Goal: Task Accomplishment & Management: Complete application form

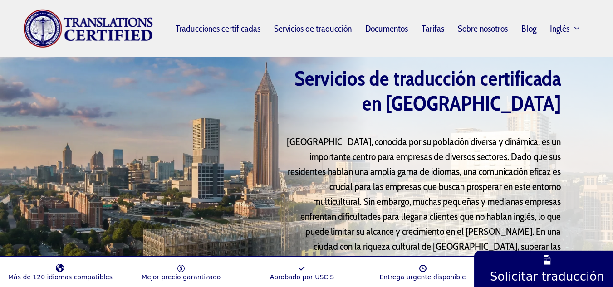
click at [273, 102] on div at bounding box center [164, 212] width 233 height 301
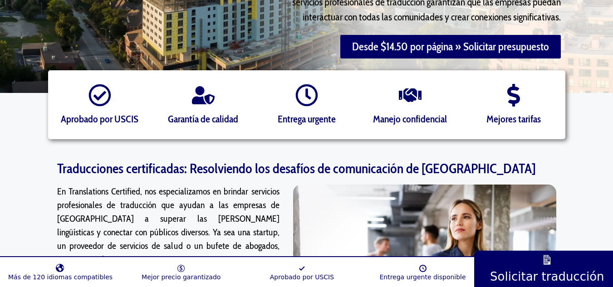
scroll to position [267, 0]
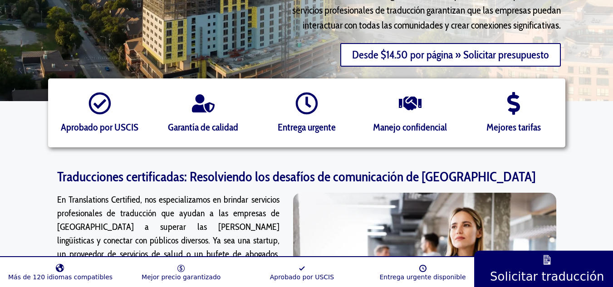
click at [372, 56] on font "Desde $14.50 por página » Solicitar presupuesto" at bounding box center [450, 54] width 197 height 13
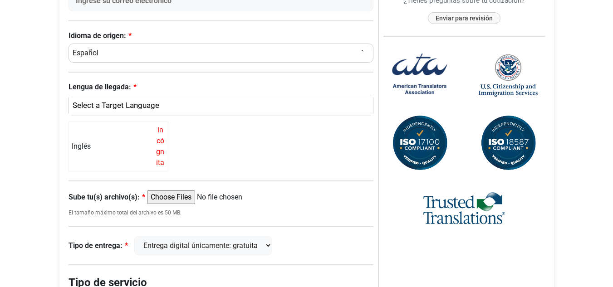
scroll to position [295, 0]
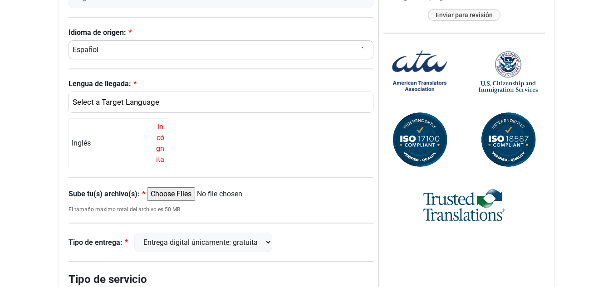
click at [181, 189] on input "Sube tu(s) archivo(s):" at bounding box center [216, 195] width 139 height 14
type input "C:\fakepath\acta de divorcio.pdf"
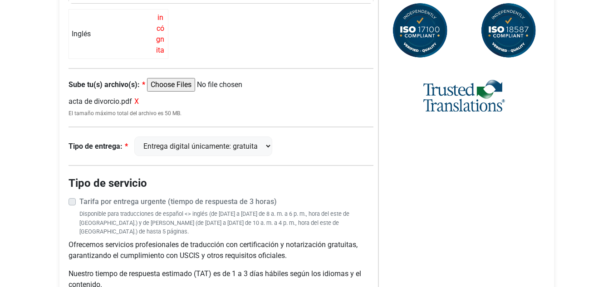
scroll to position [405, 0]
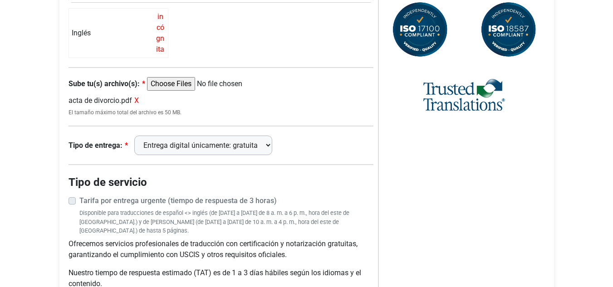
click at [247, 149] on select "Entrega digital únicamente: gratuita FedEx 2 días: $15" at bounding box center [203, 146] width 138 height 20
click at [303, 140] on div "Tipo de entrega: Entrega digital únicamente: gratuita FedEx 2 días: $15" at bounding box center [222, 146] width 306 height 20
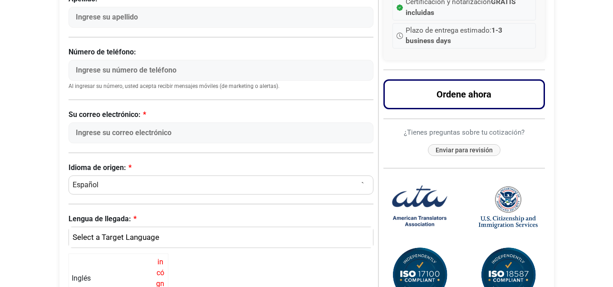
scroll to position [154, 0]
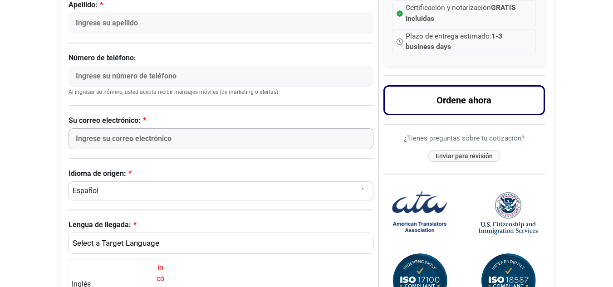
click at [187, 130] on input "Su correo electrónico:" at bounding box center [222, 138] width 306 height 21
type input "[EMAIL_ADDRESS][DOMAIN_NAME]"
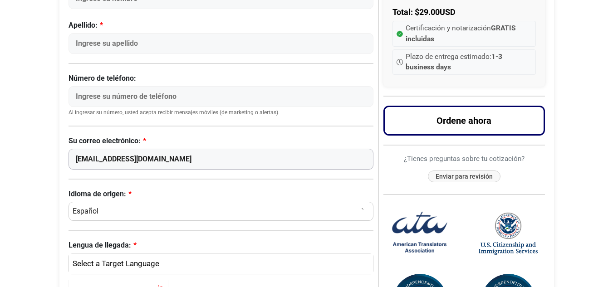
scroll to position [126, 0]
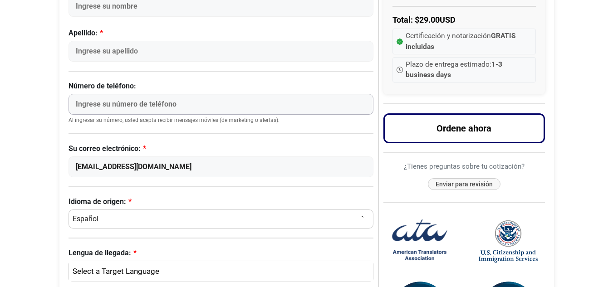
click at [175, 99] on input "Número de teléfono:" at bounding box center [222, 104] width 306 height 21
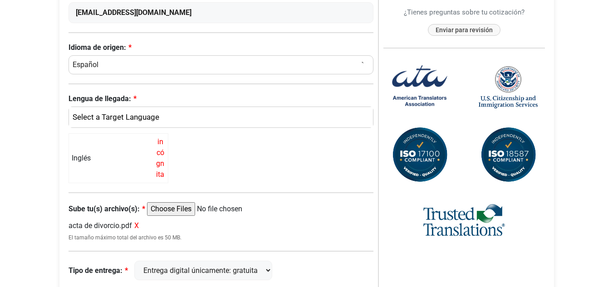
scroll to position [309, 0]
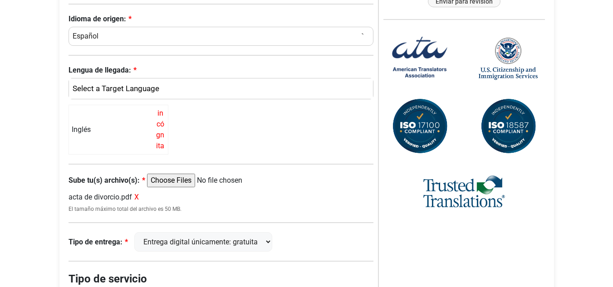
type input "423"
click at [137, 200] on font "X" at bounding box center [136, 197] width 5 height 9
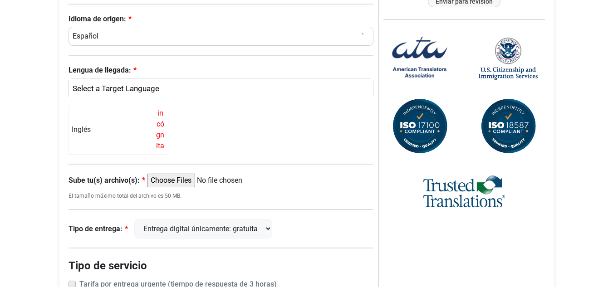
click at [159, 178] on input "Sube tu(s) archivo(s):" at bounding box center [216, 181] width 139 height 14
type input "C:\fakepath\acta de divorcio_removed.pdf"
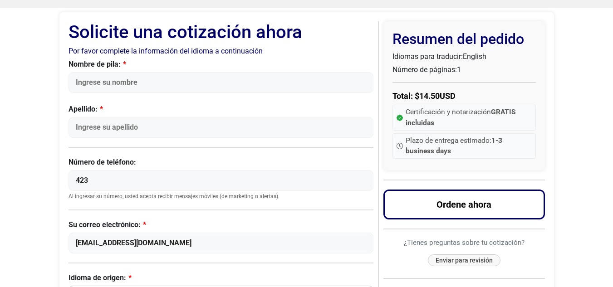
scroll to position [49, 0]
click at [146, 177] on input "423" at bounding box center [222, 181] width 306 height 21
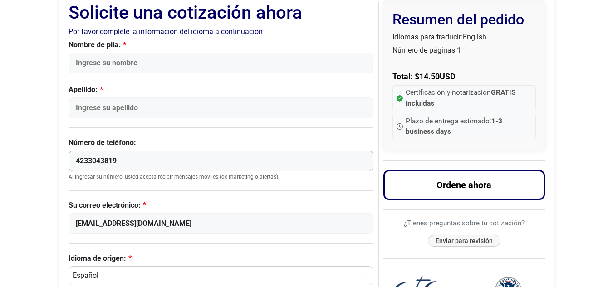
scroll to position [55, 0]
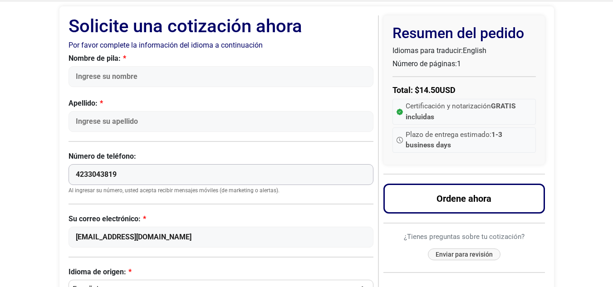
type input "4233043819"
click at [116, 79] on input "Nombre de pila:" at bounding box center [222, 76] width 306 height 21
type input "a"
type input "[PERSON_NAME]"
click at [118, 123] on input "Apellido:" at bounding box center [222, 121] width 306 height 21
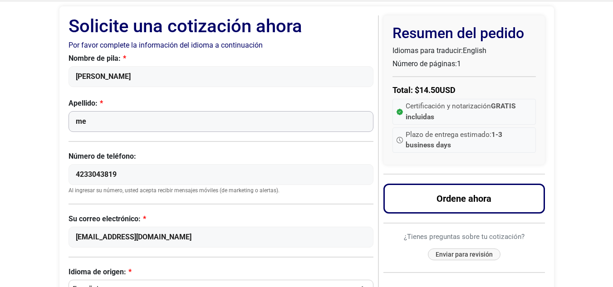
type input "m"
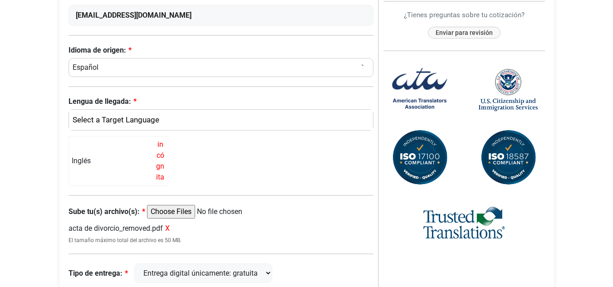
scroll to position [278, 0]
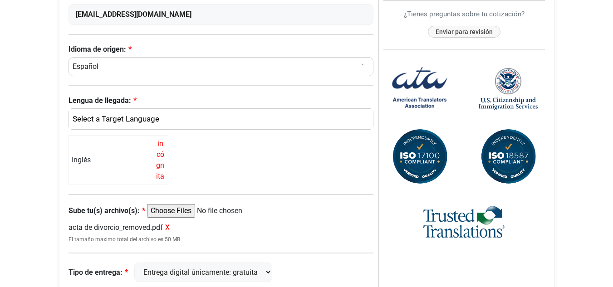
type input "[PERSON_NAME]"
click at [108, 119] on div "Inglés" at bounding box center [219, 120] width 291 height 12
click at [108, 160] on link "Inglés" at bounding box center [221, 163] width 305 height 15
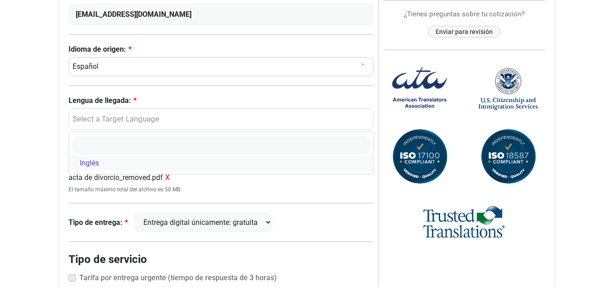
click at [108, 160] on link "Inglés" at bounding box center [221, 163] width 305 height 15
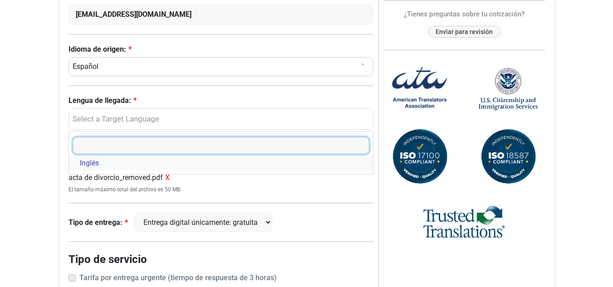
select select "English"
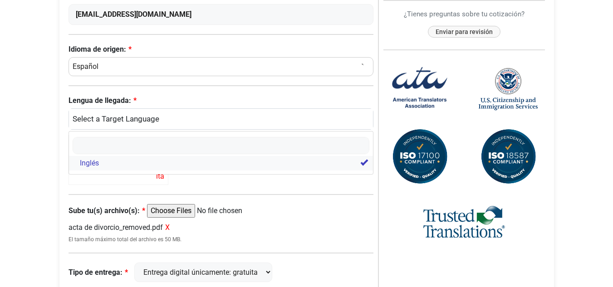
click at [248, 160] on link "Inglés" at bounding box center [221, 163] width 305 height 15
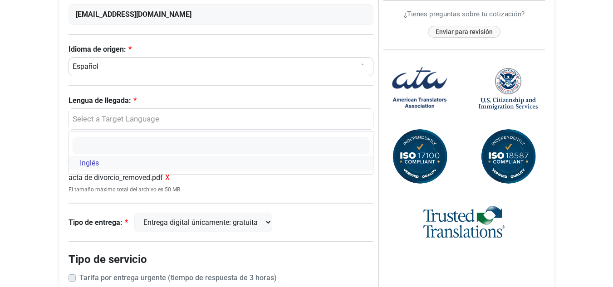
click at [343, 168] on link "Inglés" at bounding box center [221, 163] width 305 height 15
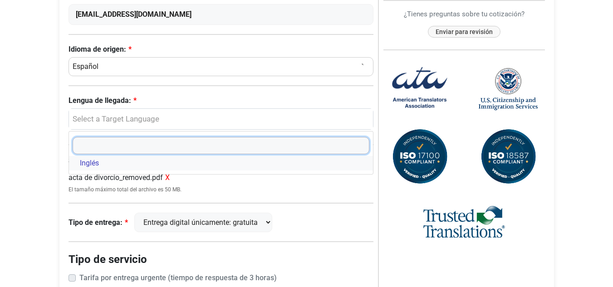
select select "English"
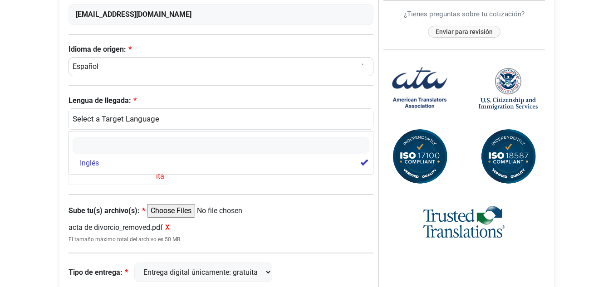
click at [361, 183] on div "Inglés incógnita" at bounding box center [222, 160] width 306 height 50
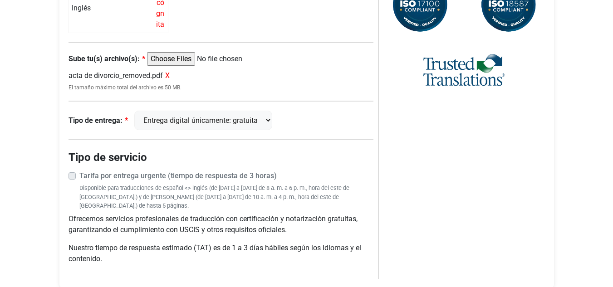
scroll to position [434, 0]
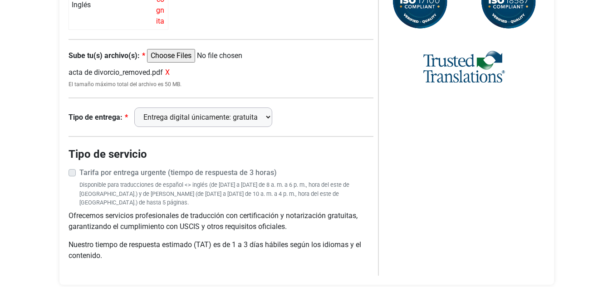
click at [264, 124] on select "Entrega digital únicamente: gratuita FedEx 2 días: $15" at bounding box center [203, 118] width 138 height 20
click at [251, 113] on select "Entrega digital únicamente: gratuita FedEx 2 días: $15" at bounding box center [203, 118] width 138 height 20
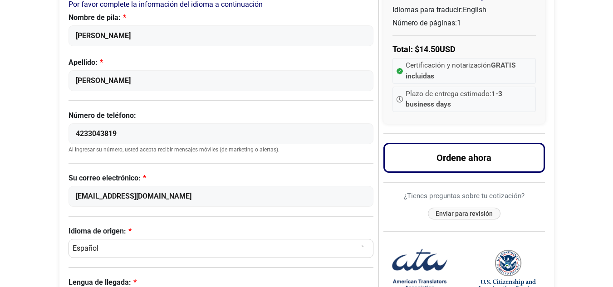
scroll to position [57, 0]
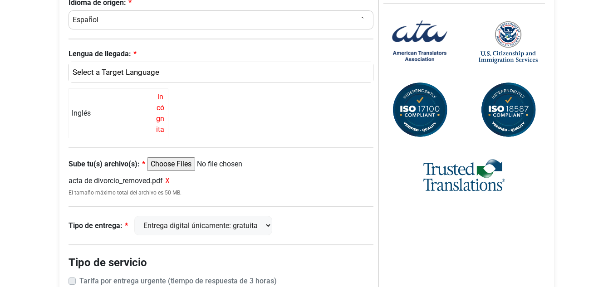
scroll to position [304, 0]
